Goal: Task Accomplishment & Management: Use online tool/utility

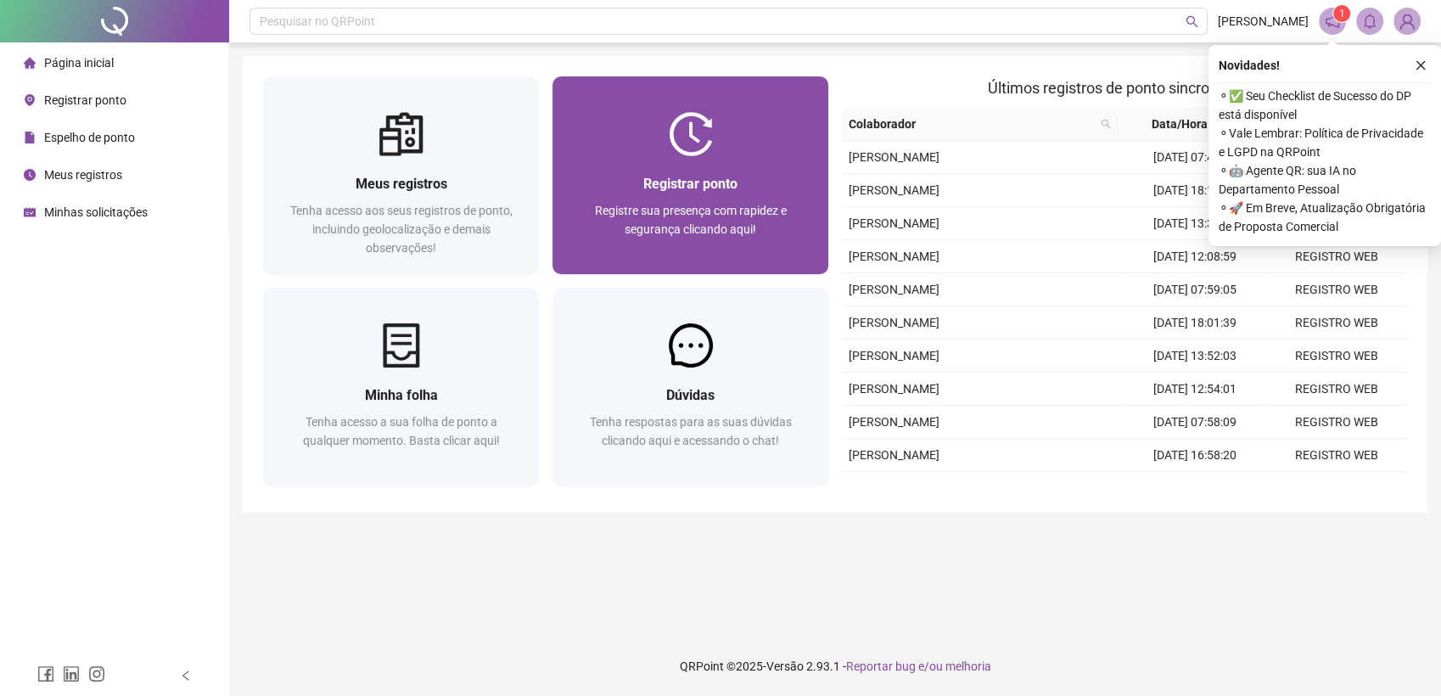
click at [637, 160] on div "Registrar ponto Registre sua presença com rapidez e segurança clicando aqui!" at bounding box center [690, 215] width 276 height 118
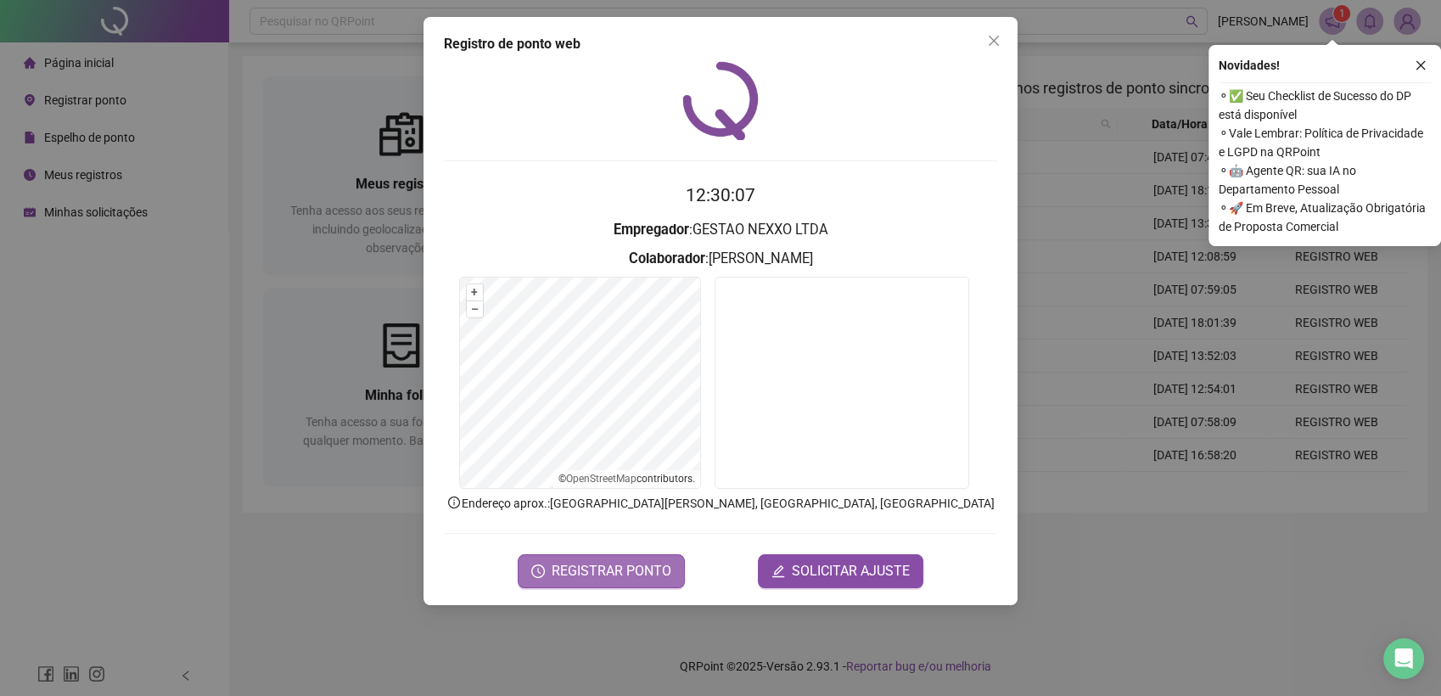
click at [605, 576] on span "REGISTRAR PONTO" at bounding box center [612, 571] width 120 height 20
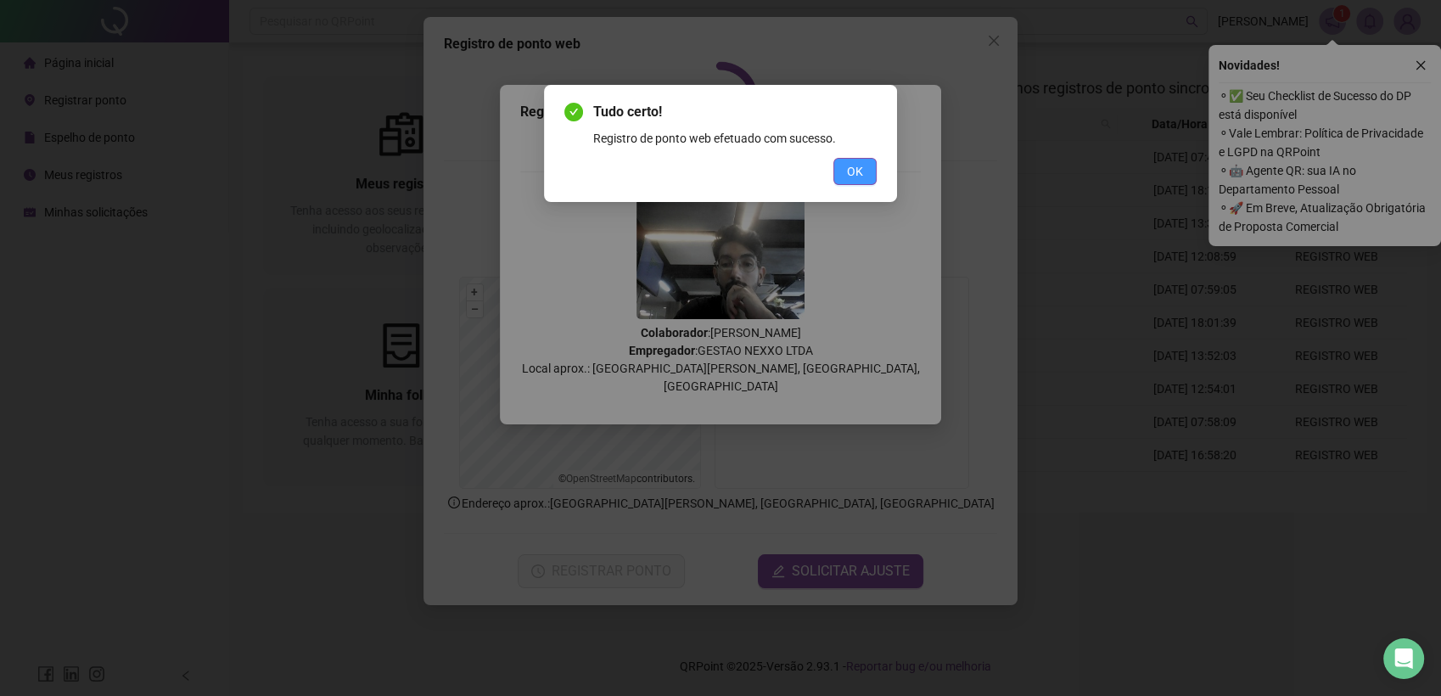
click at [867, 178] on button "OK" at bounding box center [854, 171] width 43 height 27
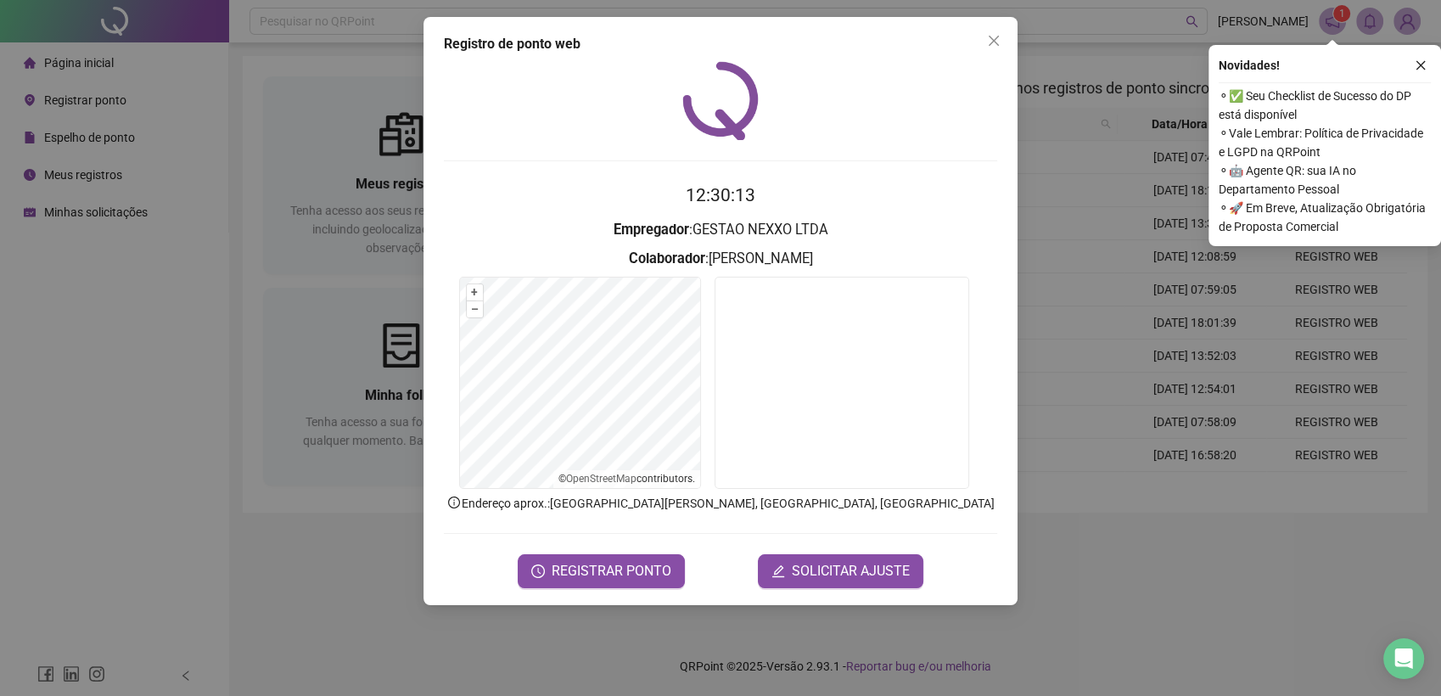
click at [984, 43] on span "Close" at bounding box center [993, 41] width 27 height 14
